Goal: Information Seeking & Learning: Find specific fact

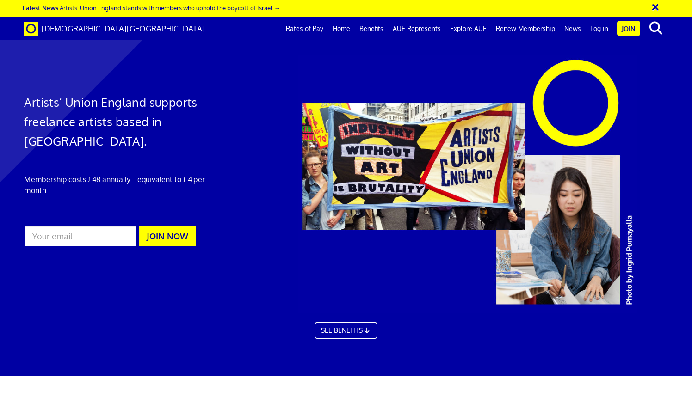
scroll to position [0, 6]
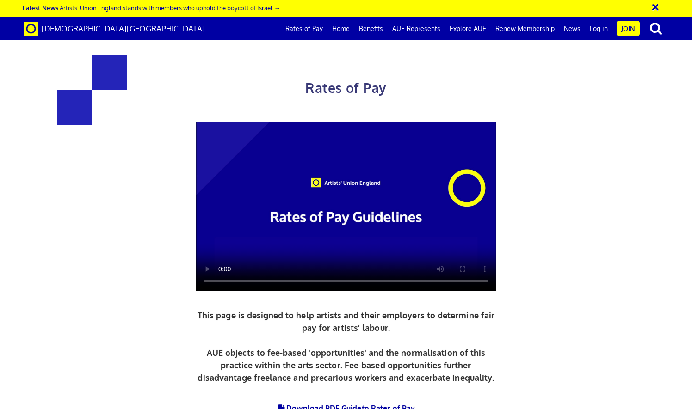
scroll to position [1063, 0]
drag, startPoint x: 438, startPoint y: 290, endPoint x: 469, endPoint y: 293, distance: 31.6
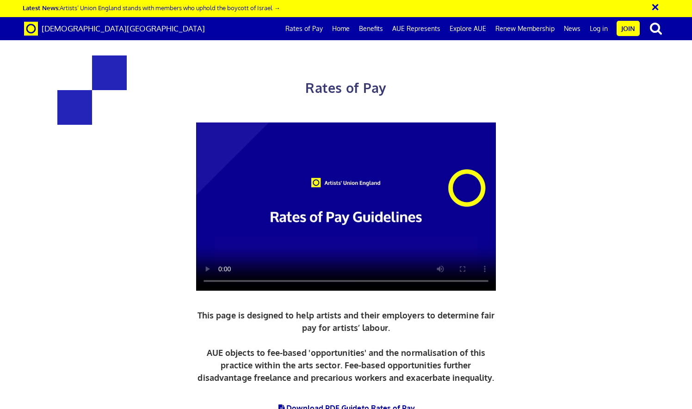
drag, startPoint x: 469, startPoint y: 293, endPoint x: 453, endPoint y: 293, distance: 15.7
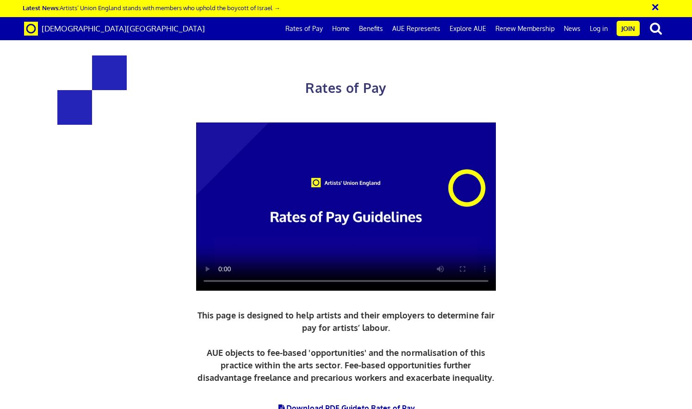
scroll to position [394, 0]
